Goal: Learn about a topic

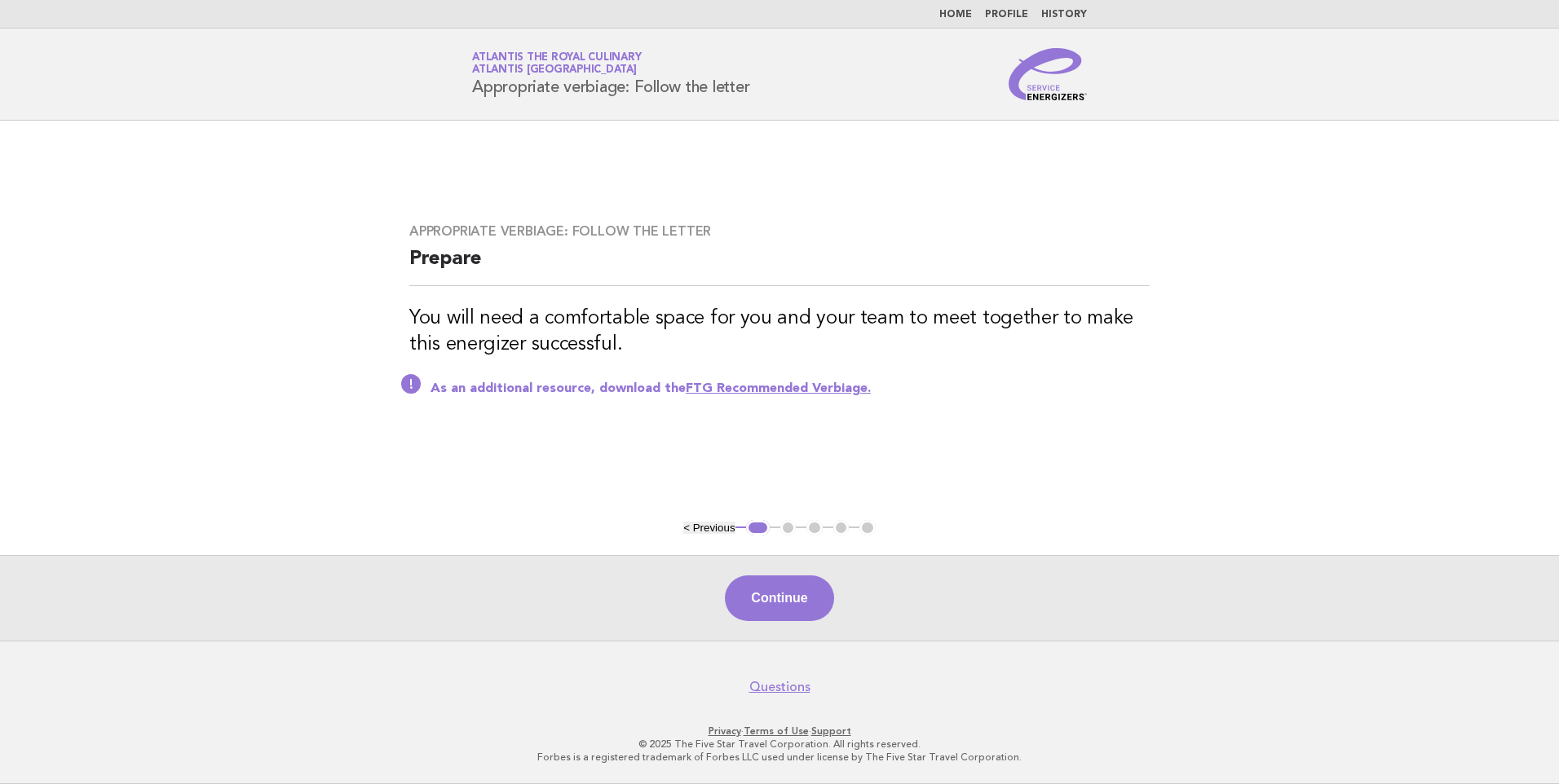
click at [968, 17] on link "Home" at bounding box center [956, 14] width 33 height 9
click at [969, 11] on link "Home" at bounding box center [956, 14] width 33 height 9
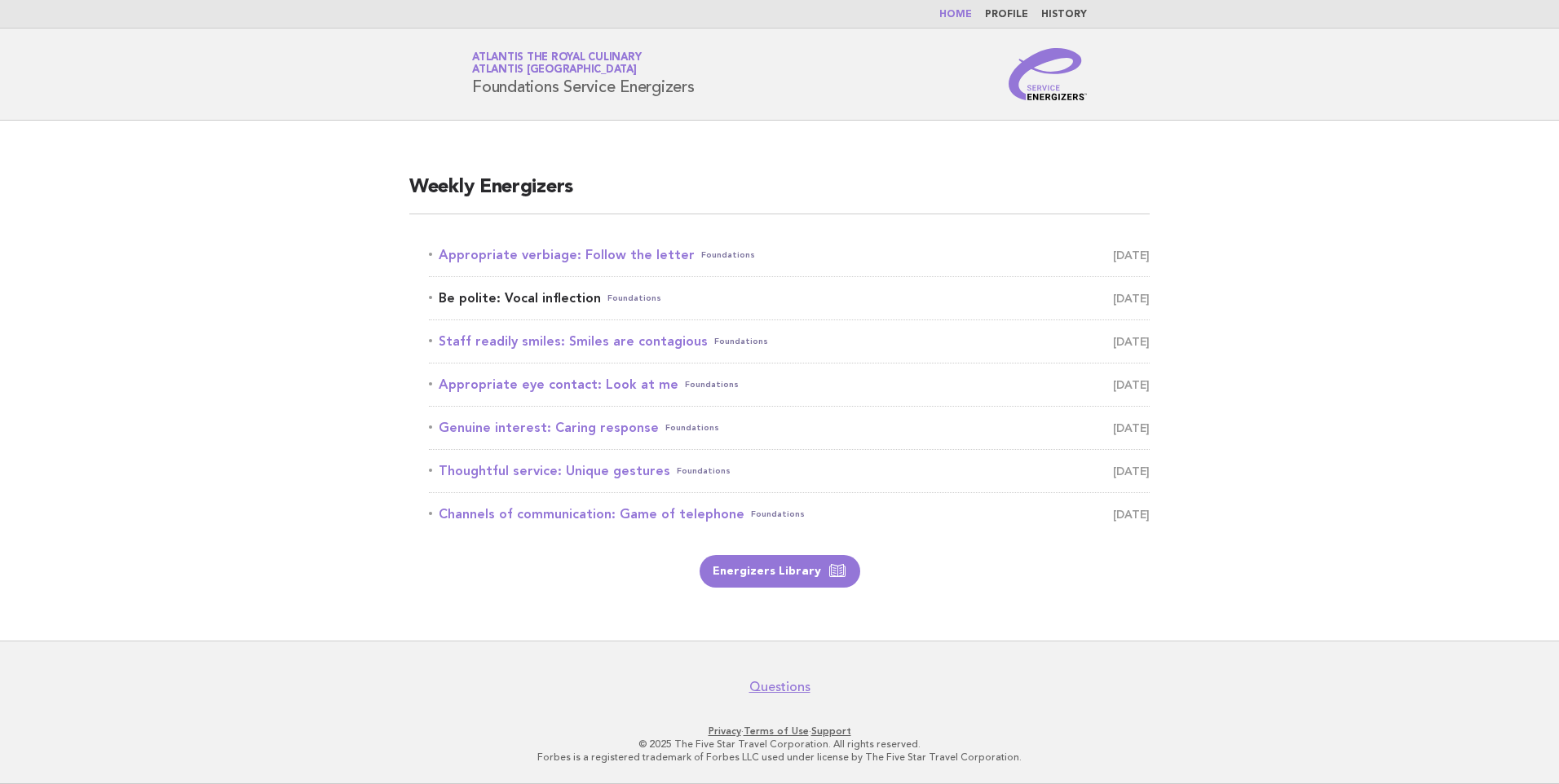
click at [597, 302] on link "Be polite: Vocal inflection Foundations August 24" at bounding box center [788, 298] width 721 height 23
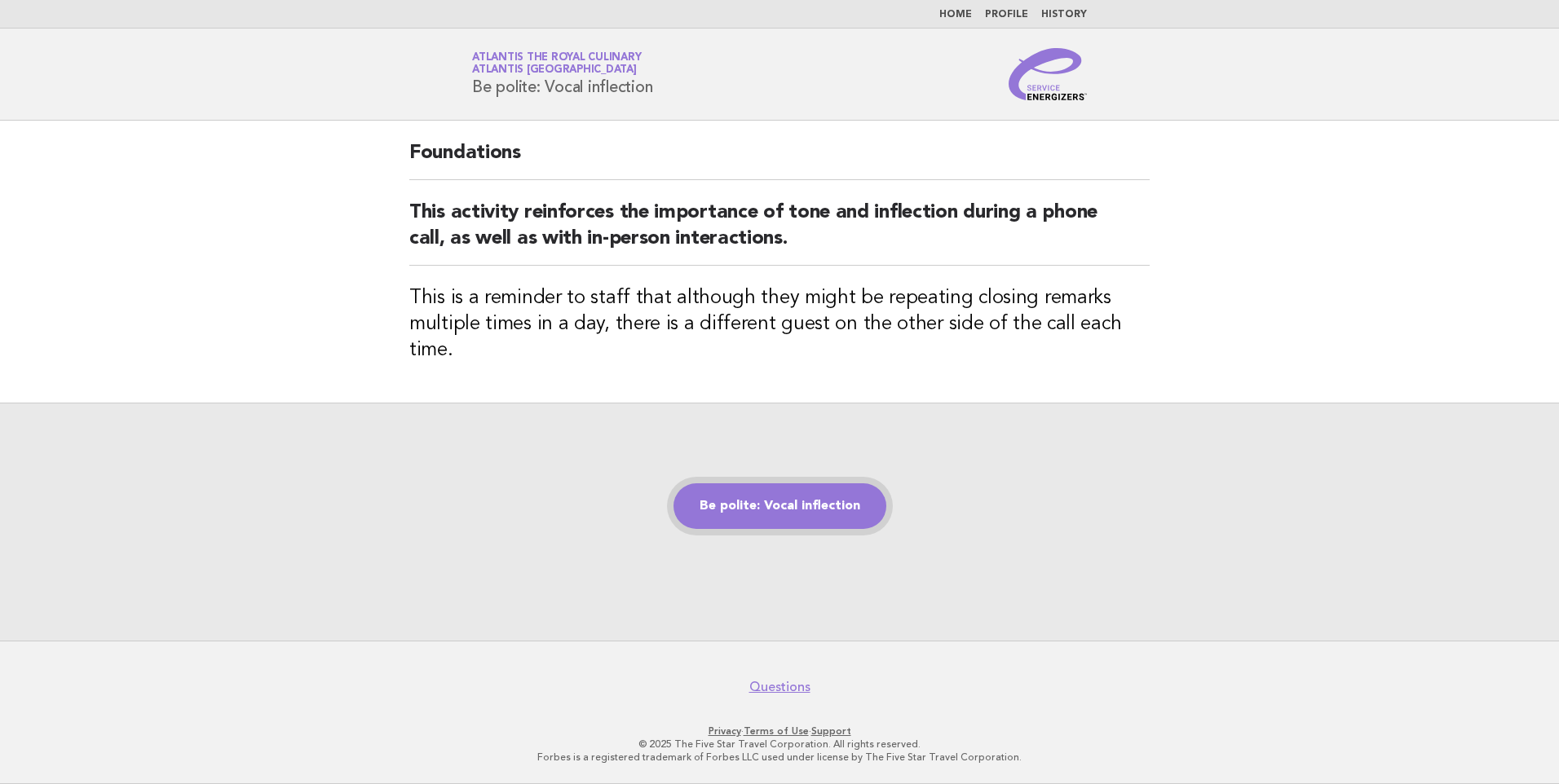
click at [769, 483] on link "Be polite: Vocal inflection" at bounding box center [780, 506] width 213 height 45
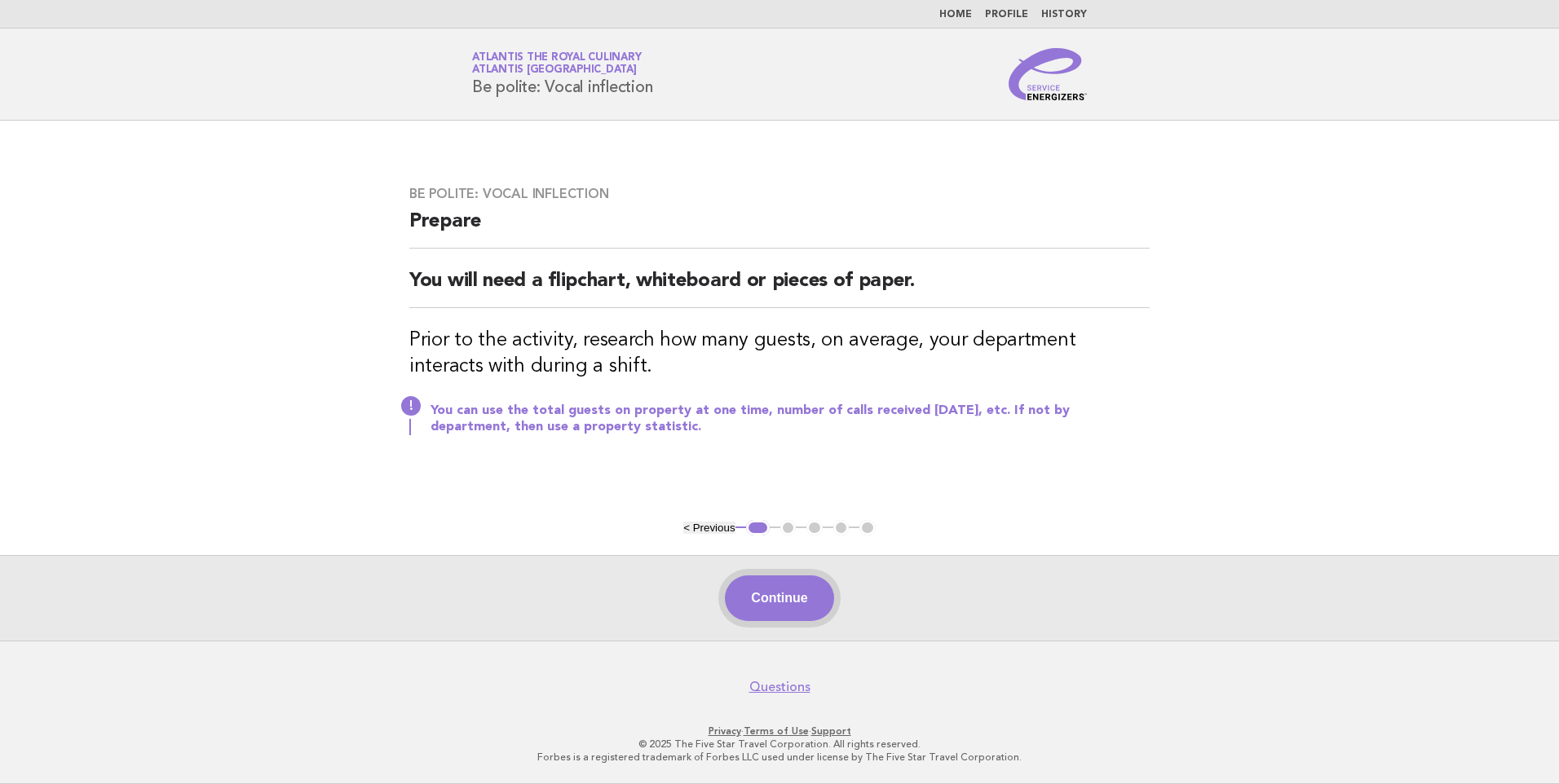
click at [794, 607] on button "Continue" at bounding box center [779, 598] width 109 height 45
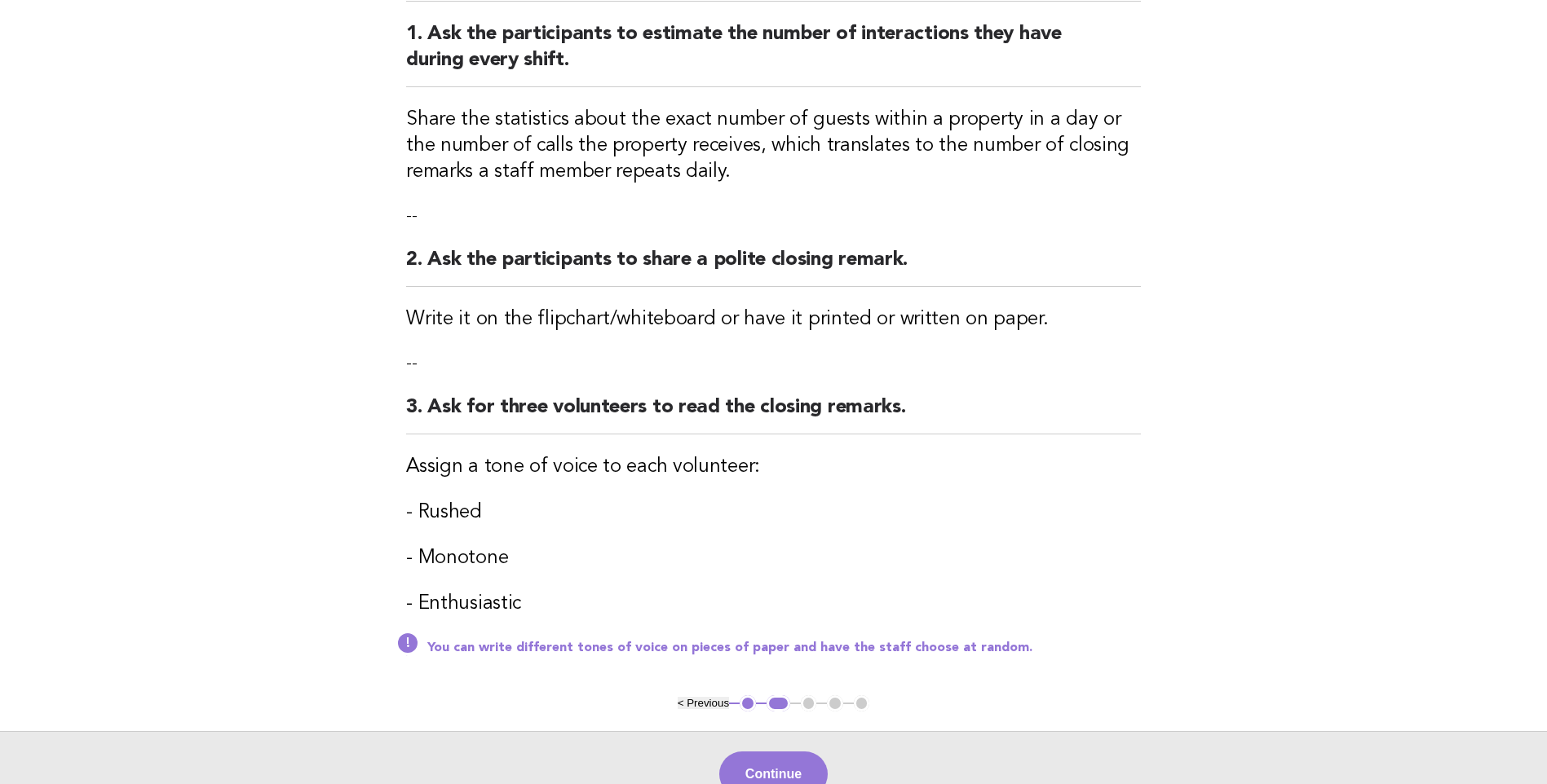
scroll to position [377, 0]
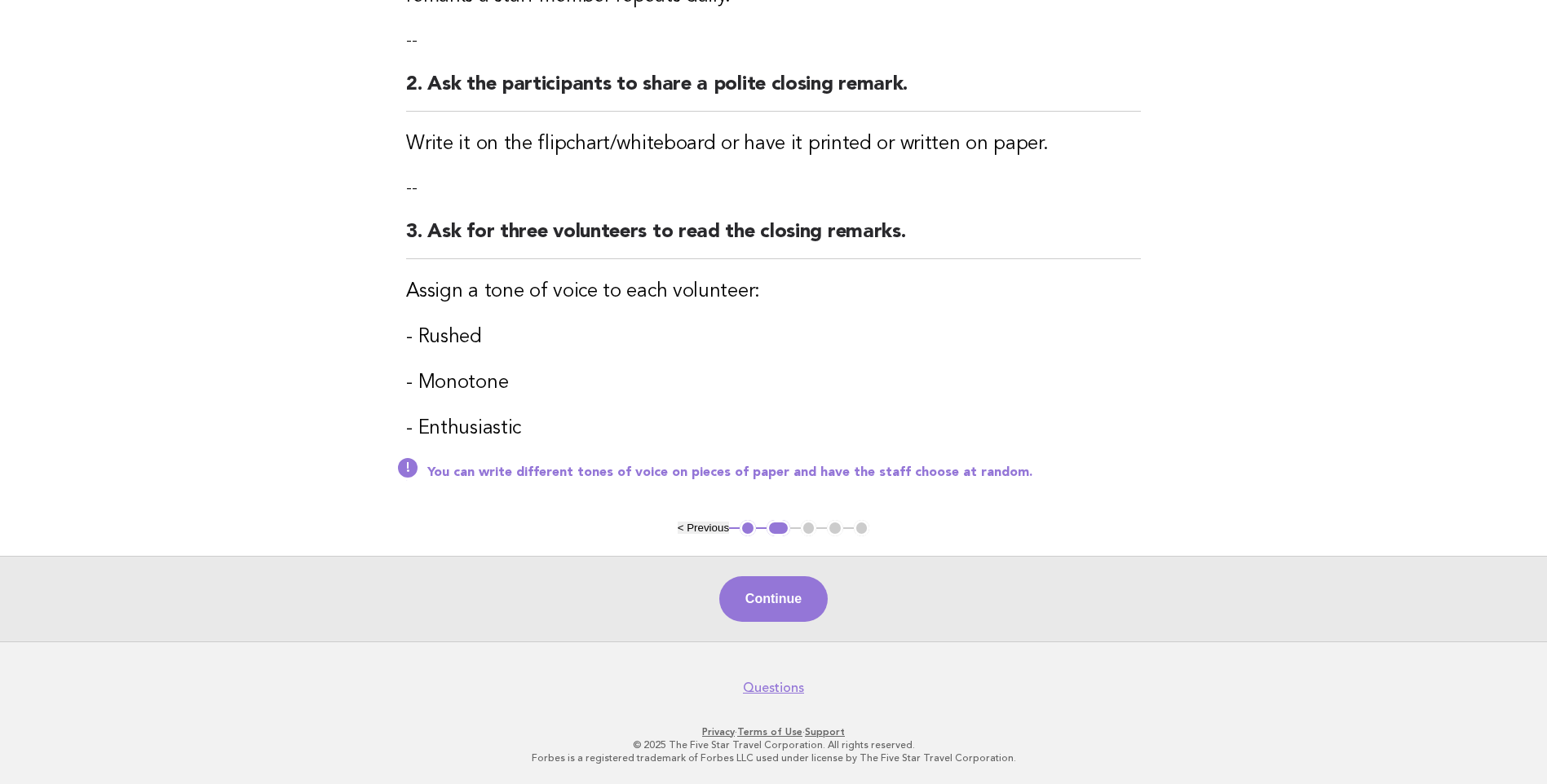
click at [794, 607] on button "Continue" at bounding box center [773, 599] width 109 height 45
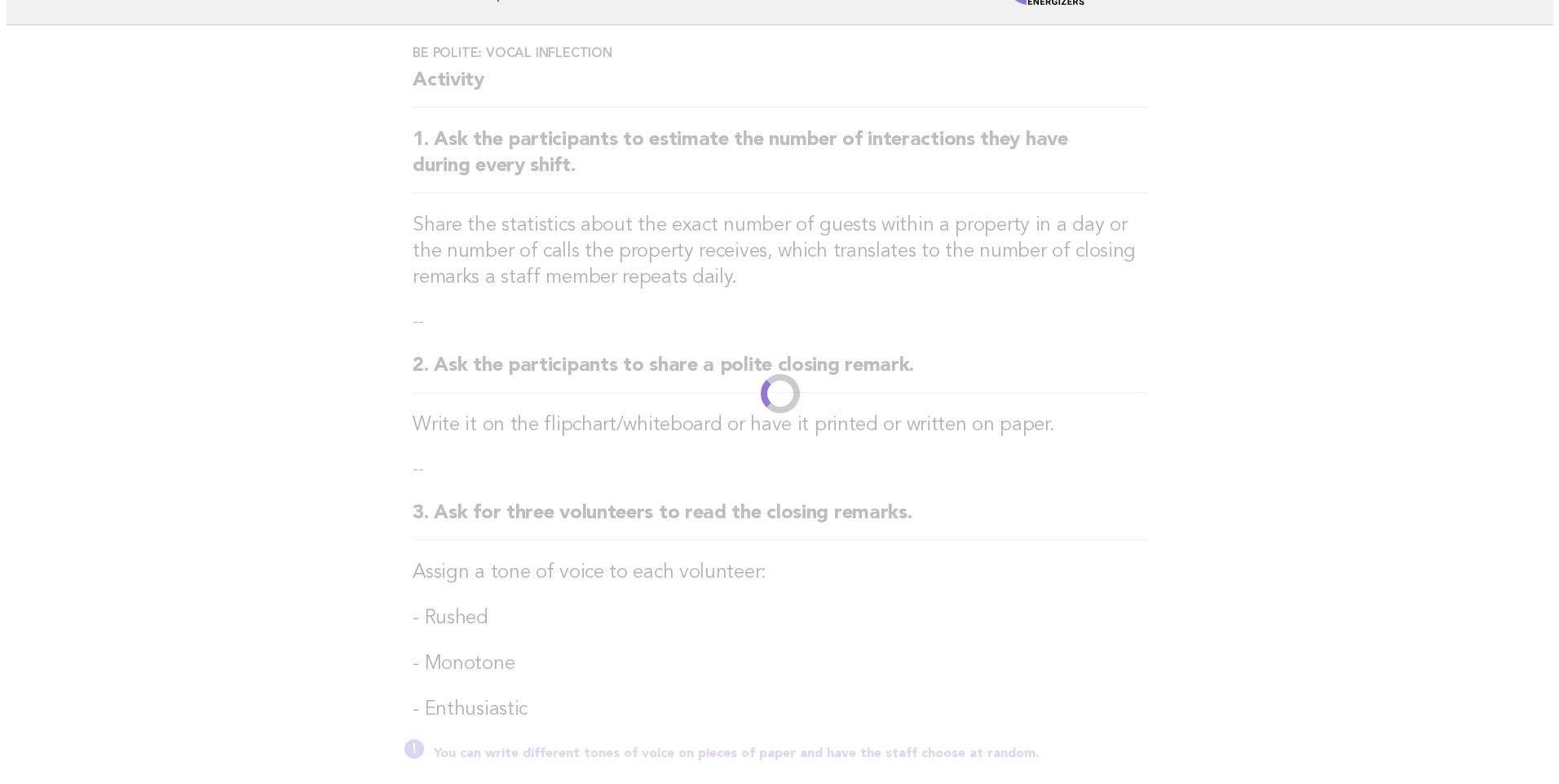
scroll to position [0, 0]
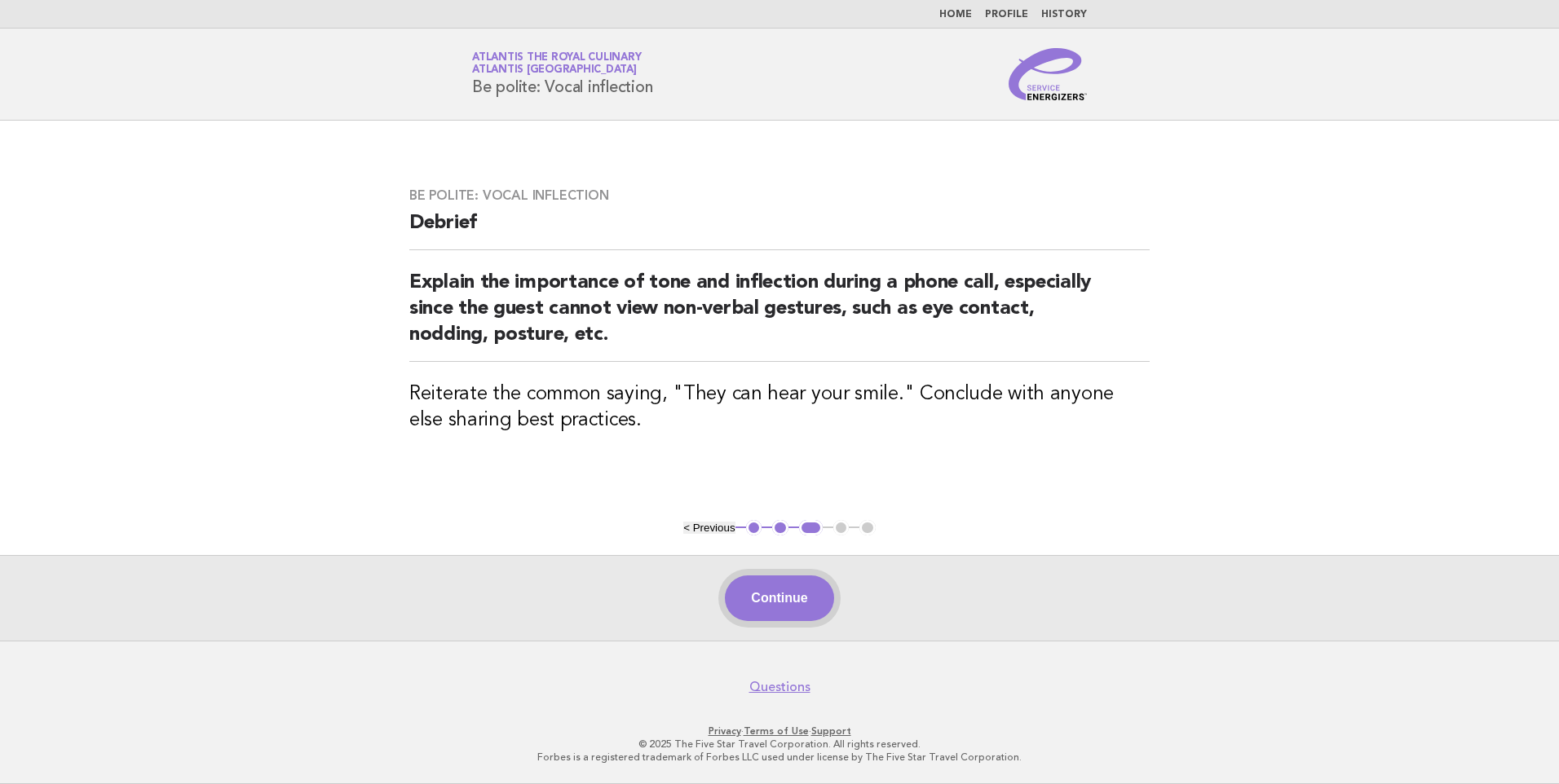
click at [776, 597] on button "Continue" at bounding box center [779, 598] width 109 height 45
